Goal: Task Accomplishment & Management: Use online tool/utility

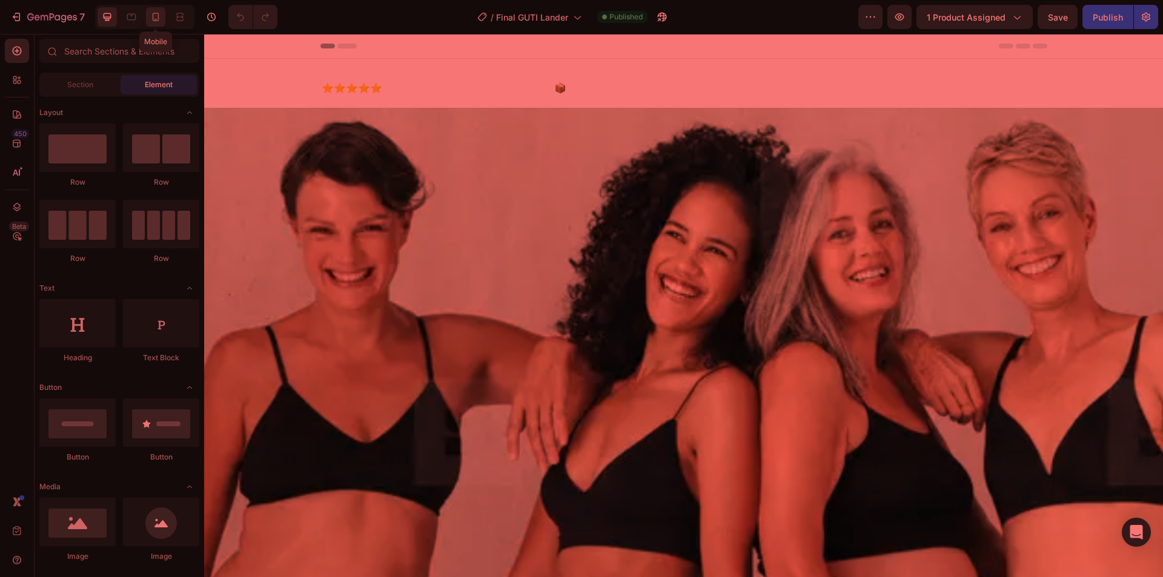
click at [156, 19] on icon at bounding box center [156, 17] width 7 height 8
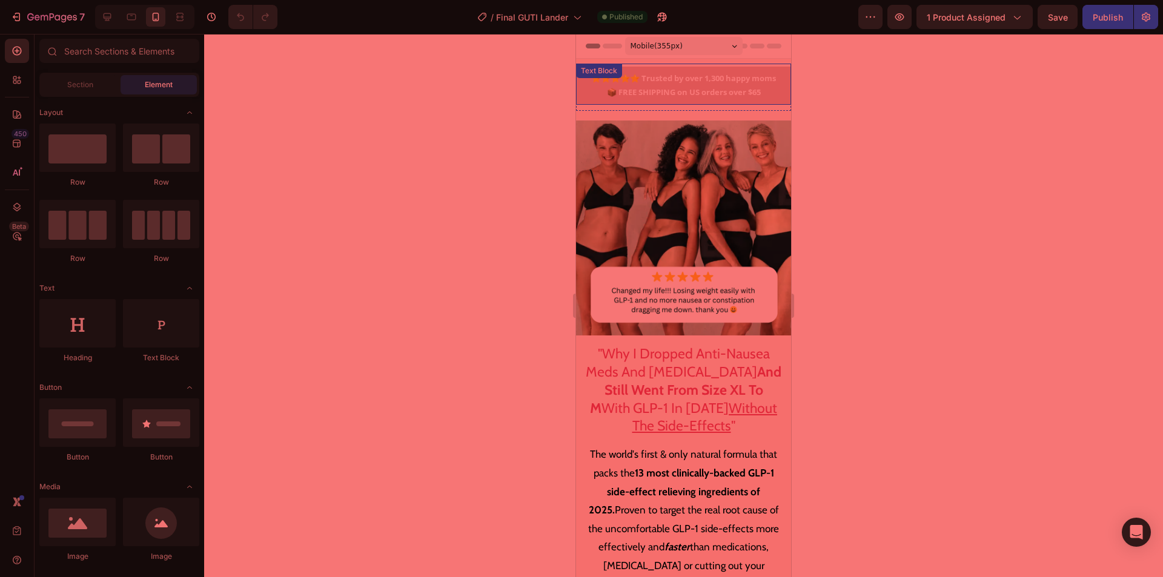
click at [712, 89] on p "⭐⭐⭐⭐⭐ Trusted by over 1,300 happy moms 📦 FREE SHIPPING on US orders over $65" at bounding box center [684, 85] width 196 height 28
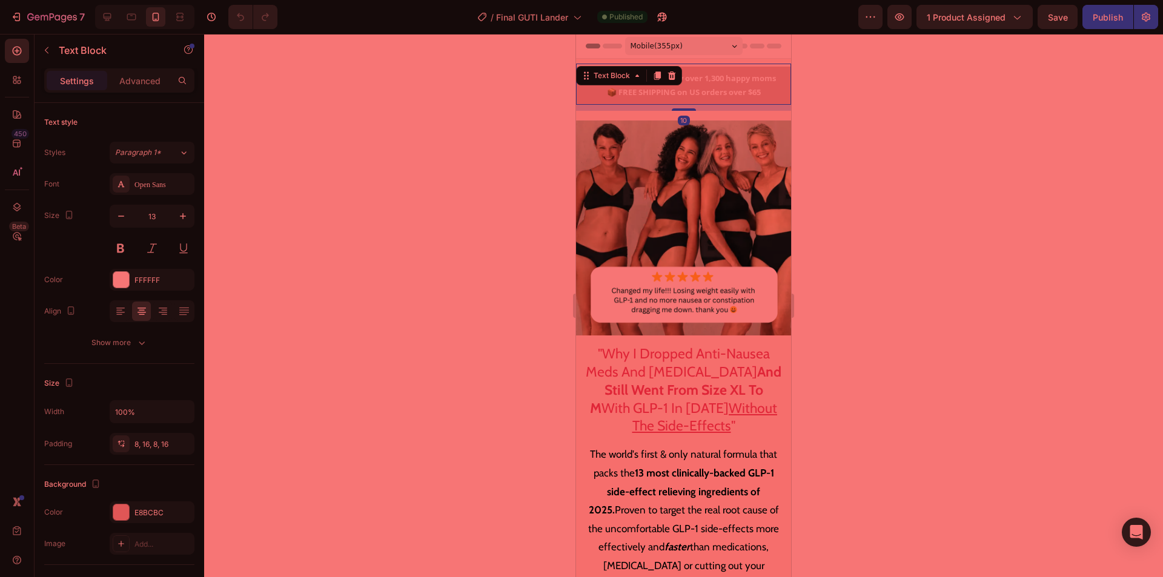
click at [729, 84] on p "⭐⭐⭐⭐⭐ Trusted by over 1,300 happy moms 📦 FREE SHIPPING on US orders over $65" at bounding box center [684, 85] width 196 height 28
click at [609, 89] on p "⭐⭐⭐⭐⭐ Trusted by over 1,300 happy moms 📦 FREE SHIPPING on US orders over $65" at bounding box center [684, 85] width 196 height 28
click at [610, 93] on p "⭐⭐⭐⭐⭐ Trusted by over 1,300 happy moms 📦 FREE SHIPPING on US orders over $65" at bounding box center [684, 85] width 196 height 28
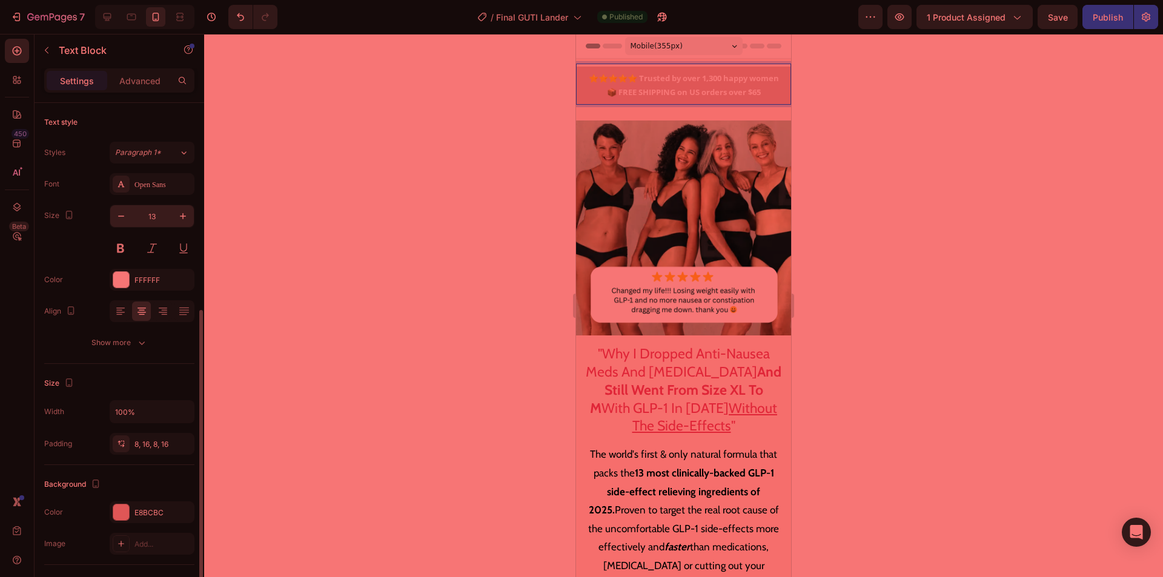
scroll to position [121, 0]
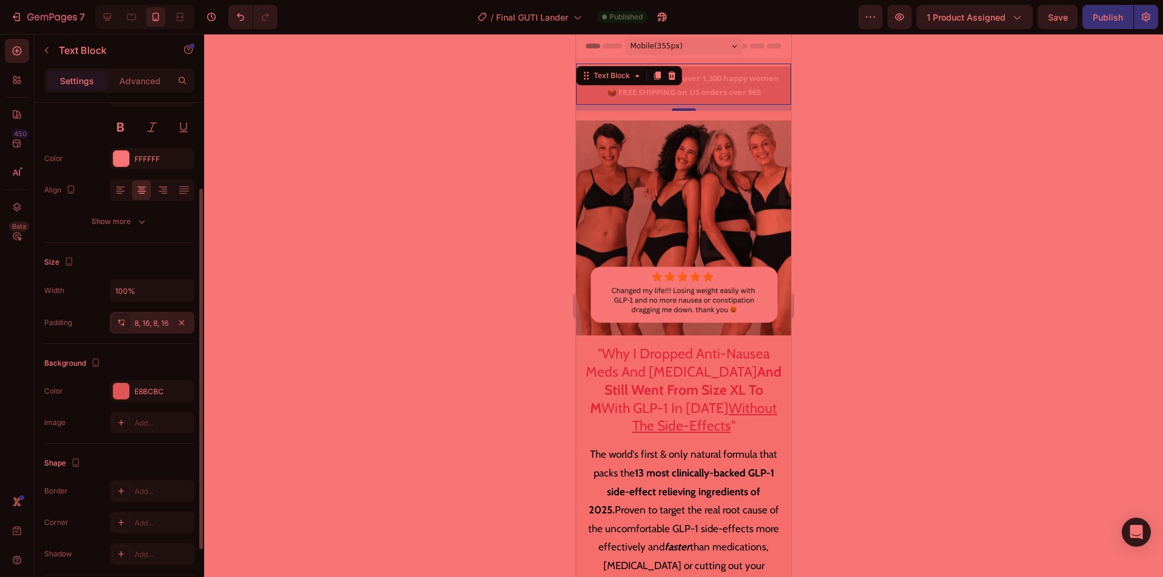
click at [147, 327] on div "8, 16, 8, 16" at bounding box center [151, 323] width 35 height 11
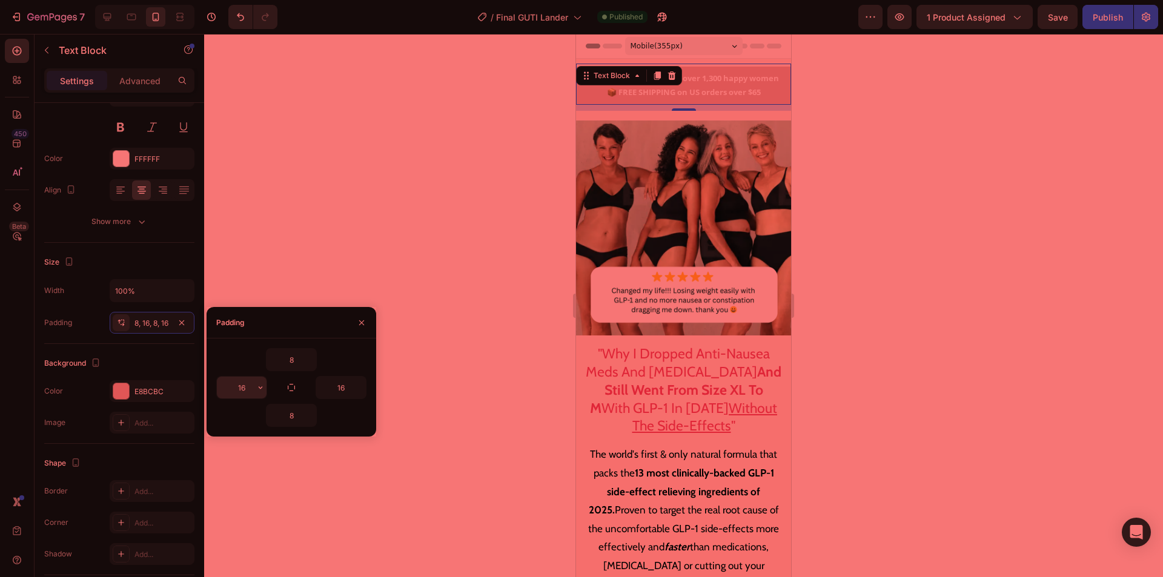
click at [248, 390] on input "16" at bounding box center [242, 388] width 50 height 22
type input "8"
click at [351, 391] on input "16" at bounding box center [341, 388] width 50 height 22
type input "8"
click at [722, 408] on h2 ""Why I Dropped Anti-Nausea Meds And [MEDICAL_DATA] And Still Went From Size XL …" at bounding box center [683, 391] width 215 height 110
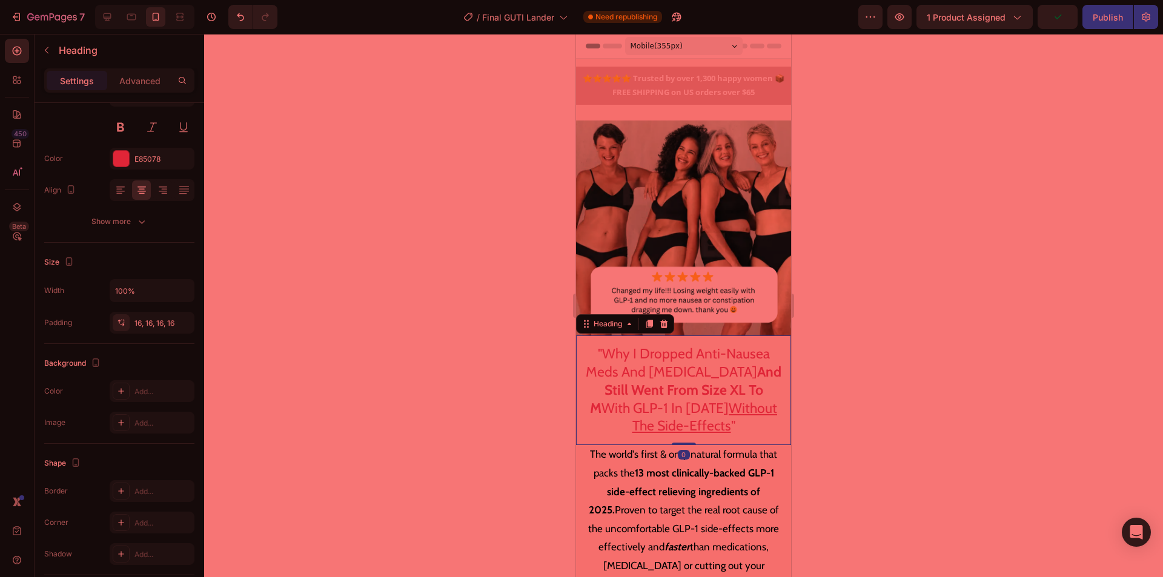
scroll to position [0, 0]
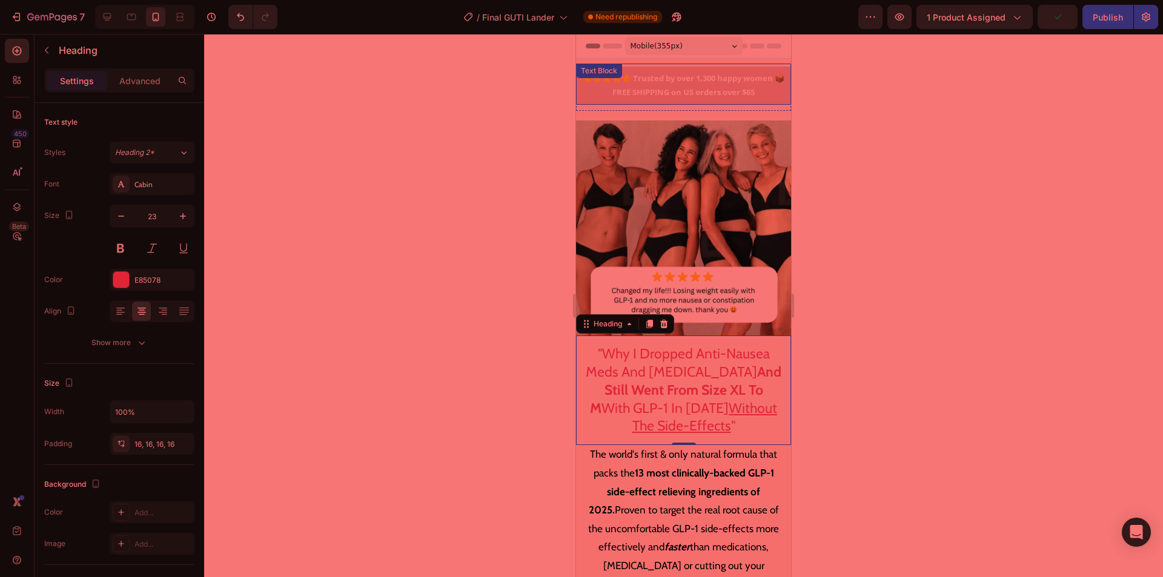
click at [693, 84] on p "⭐⭐⭐⭐⭐ Trusted by over 1,300 happy women 📦 FREE SHIPPING on US orders over $65" at bounding box center [683, 85] width 205 height 28
click at [980, 234] on div at bounding box center [683, 305] width 959 height 543
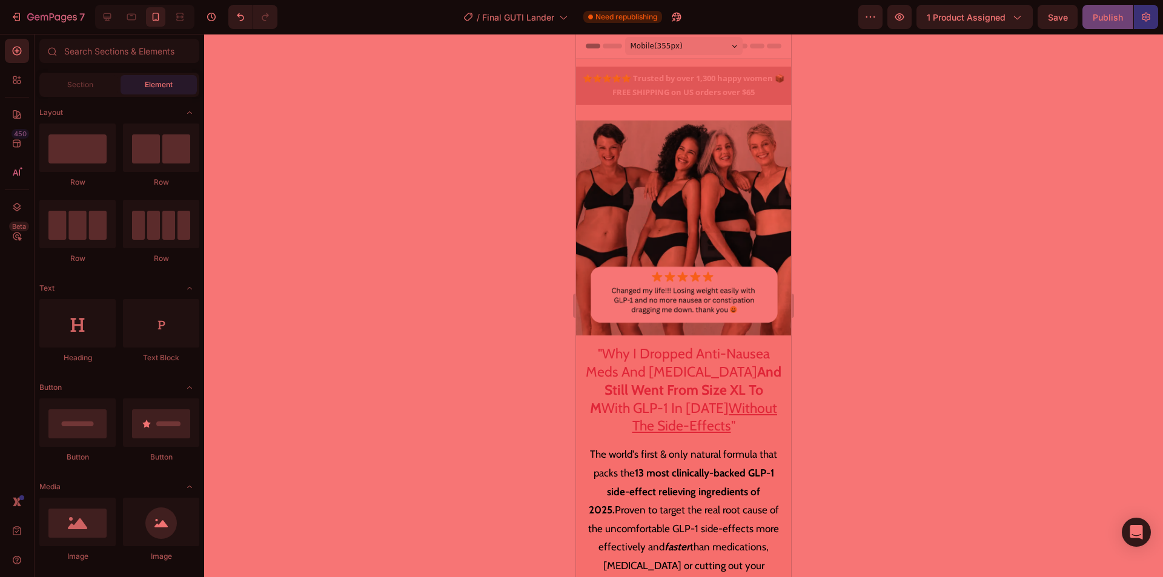
click at [1106, 19] on div "Publish" at bounding box center [1108, 17] width 30 height 13
